Goal: Information Seeking & Learning: Check status

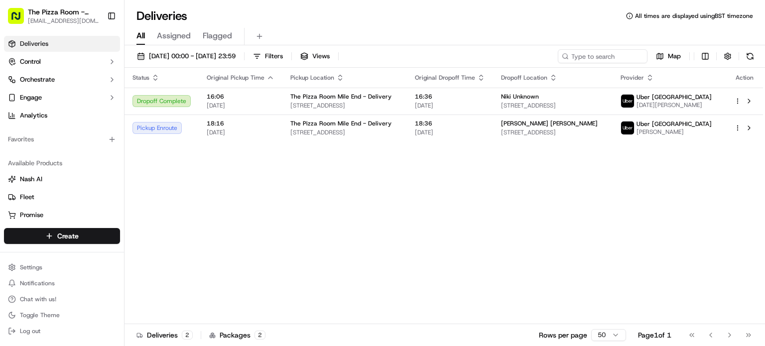
click at [356, 270] on div "Status Original Pickup Time Pickup Location Original Dropoff Time Dropoff Locat…" at bounding box center [444, 196] width 639 height 257
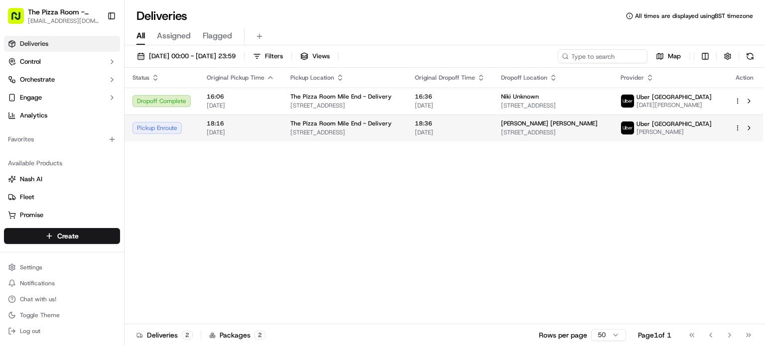
click at [493, 127] on td "18:36 [DATE]" at bounding box center [450, 128] width 86 height 27
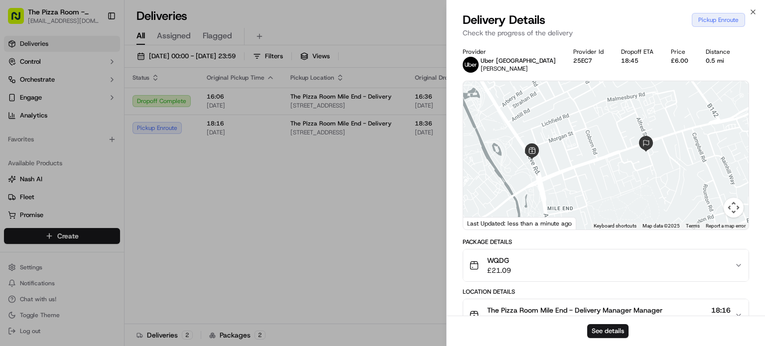
click at [701, 19] on div "Pickup Enroute" at bounding box center [718, 20] width 53 height 14
click at [751, 11] on icon "button" at bounding box center [753, 12] width 8 height 8
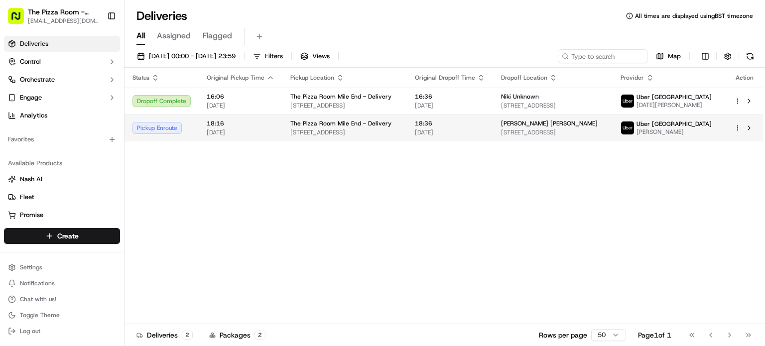
click at [504, 130] on td "[PERSON_NAME] [PERSON_NAME] [STREET_ADDRESS]" at bounding box center [553, 128] width 120 height 27
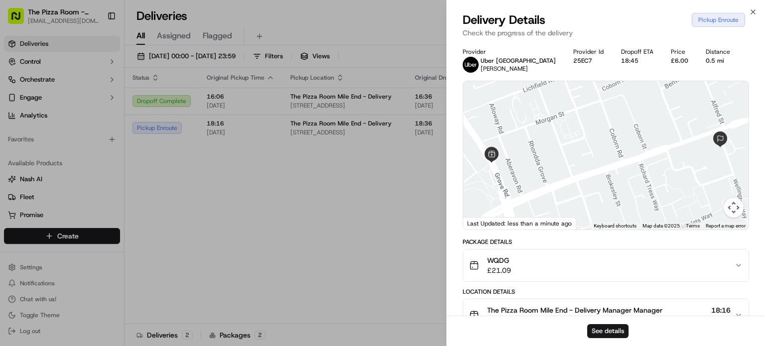
click at [701, 26] on div "Pickup Enroute" at bounding box center [718, 20] width 53 height 14
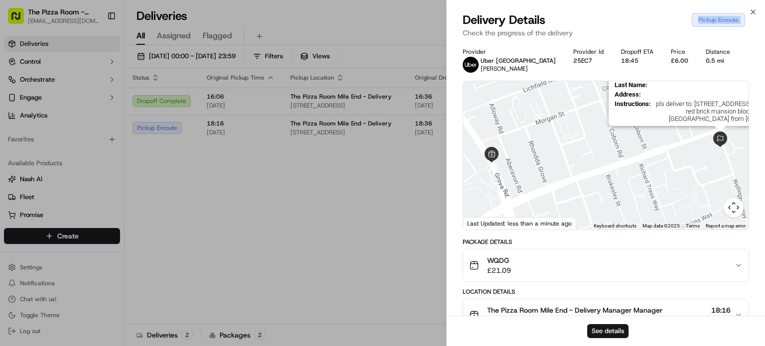
click at [719, 139] on img at bounding box center [720, 140] width 16 height 16
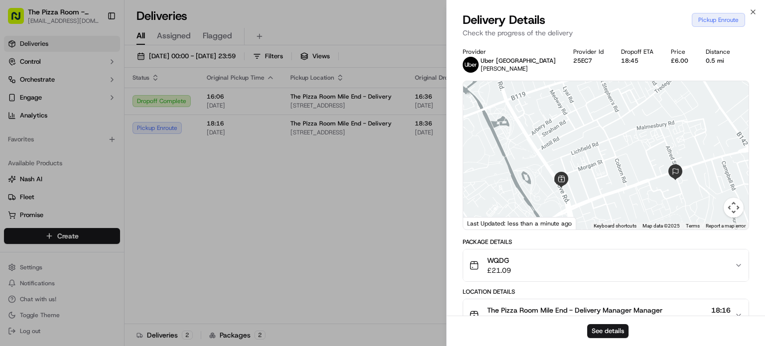
click at [486, 66] on span "[PERSON_NAME]" at bounding box center [504, 69] width 47 height 8
click at [606, 330] on button "See details" at bounding box center [607, 331] width 41 height 14
